Goal: Information Seeking & Learning: Check status

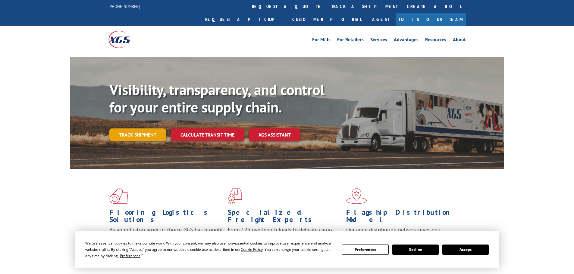
click at [138, 129] on link "Track shipment" at bounding box center [137, 135] width 57 height 13
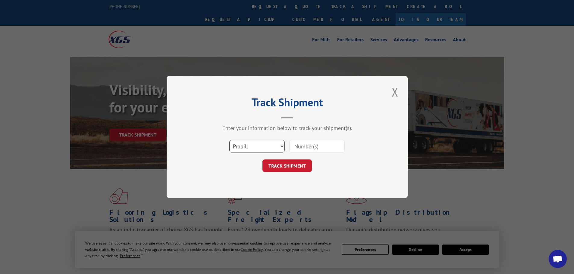
click at [273, 144] on select "Select category... Probill BOL PO" at bounding box center [256, 146] width 55 height 13
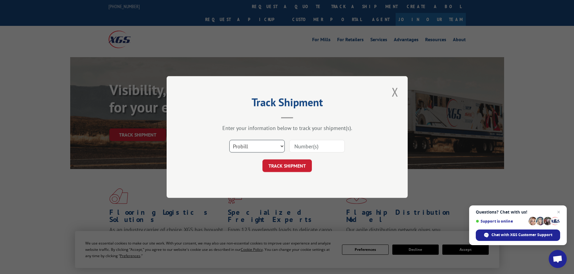
select select "bol"
click at [229, 140] on select "Select category... Probill BOL PO" at bounding box center [256, 146] width 55 height 13
click at [318, 145] on input at bounding box center [316, 146] width 55 height 13
paste input "523225505"
type input "523225505"
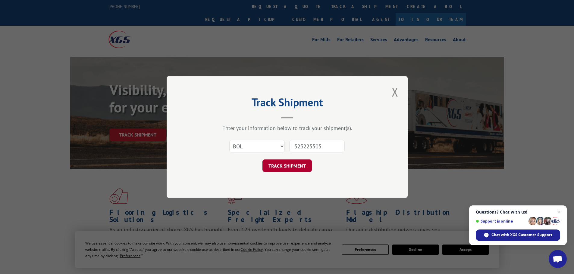
click at [291, 166] on button "TRACK SHIPMENT" at bounding box center [286, 166] width 49 height 13
